Goal: Check status: Check status

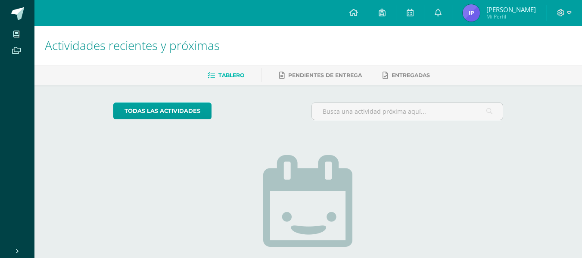
click at [472, 9] on img at bounding box center [471, 12] width 17 height 17
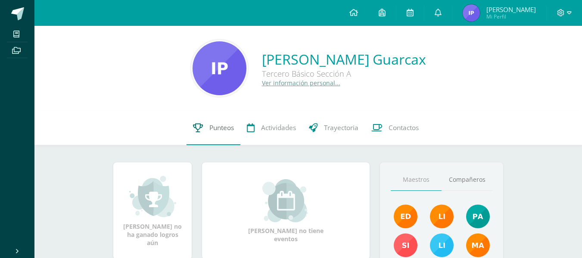
click at [206, 128] on link "Punteos" at bounding box center [214, 128] width 54 height 34
